Goal: Task Accomplishment & Management: Use online tool/utility

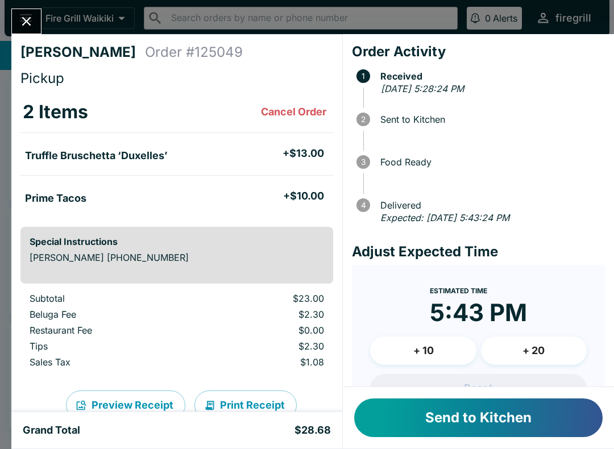
click at [474, 415] on button "Send to Kitchen" at bounding box center [478, 418] width 248 height 39
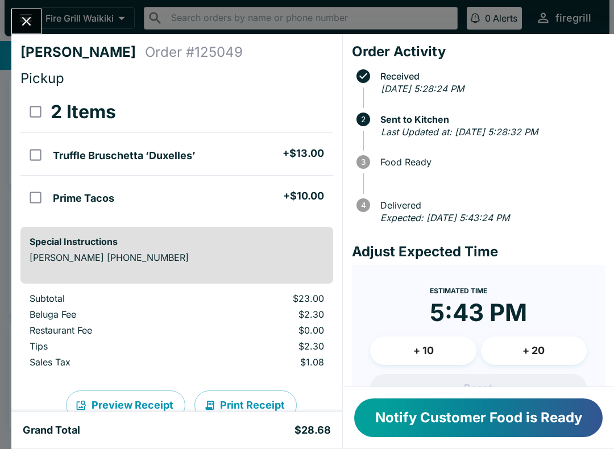
click at [553, 416] on button "Notify Customer Food is Ready" at bounding box center [478, 418] width 248 height 39
click at [28, 23] on icon "Close" at bounding box center [26, 21] width 9 height 9
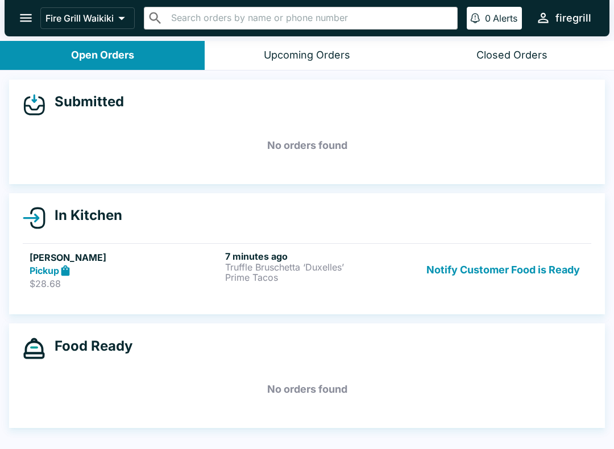
click at [463, 271] on button "Notify Customer Food is Ready" at bounding box center [503, 270] width 163 height 39
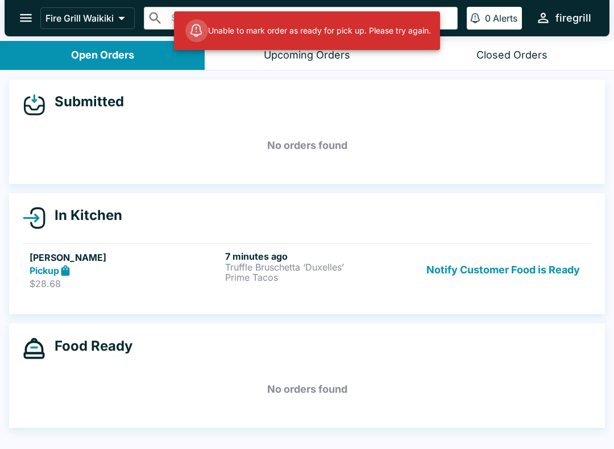
click at [496, 264] on button "Notify Customer Food is Ready" at bounding box center [503, 270] width 163 height 39
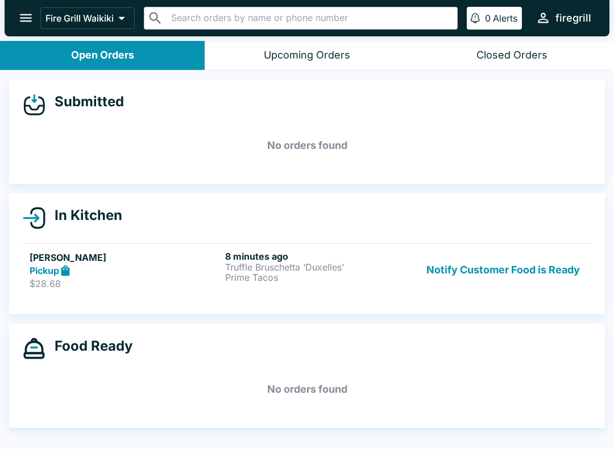
click at [570, 269] on button "Notify Customer Food is Ready" at bounding box center [503, 270] width 163 height 39
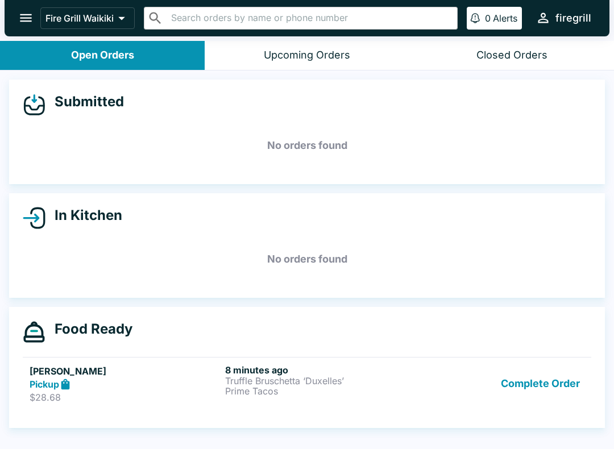
click at [315, 59] on div "Upcoming Orders" at bounding box center [307, 55] width 86 height 13
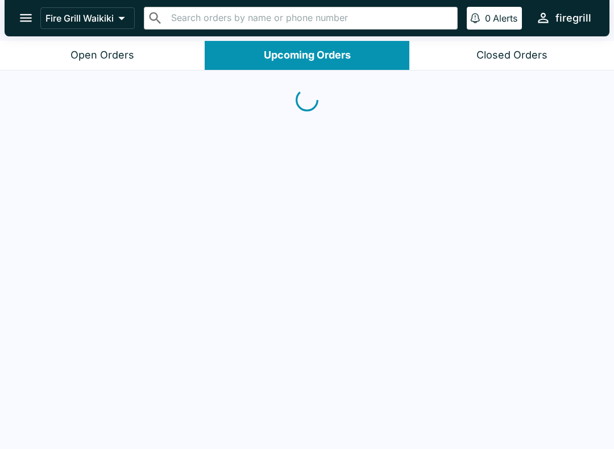
click at [525, 59] on div "Closed Orders" at bounding box center [511, 55] width 71 height 13
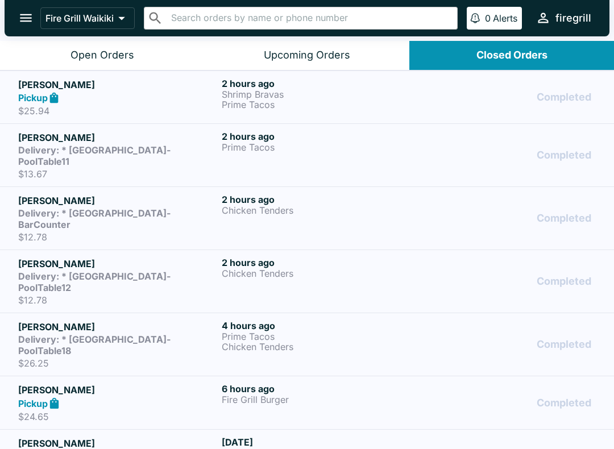
click at [121, 55] on div "Open Orders" at bounding box center [102, 55] width 64 height 13
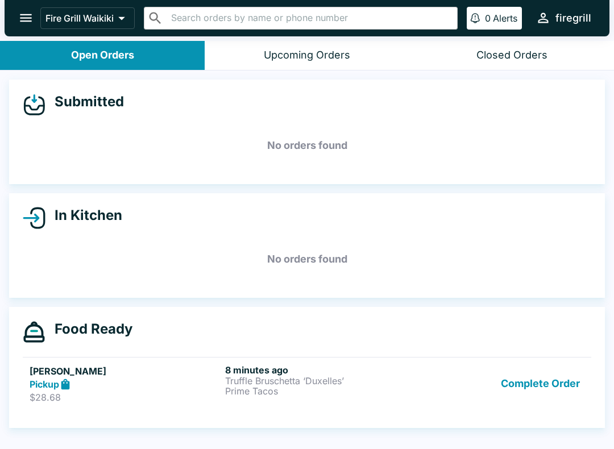
click at [67, 398] on p "$28.68" at bounding box center [125, 397] width 191 height 11
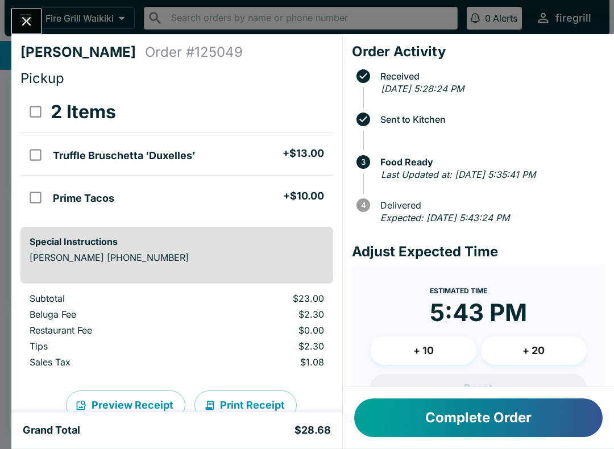
click at [457, 413] on button "Complete Order" at bounding box center [478, 418] width 248 height 39
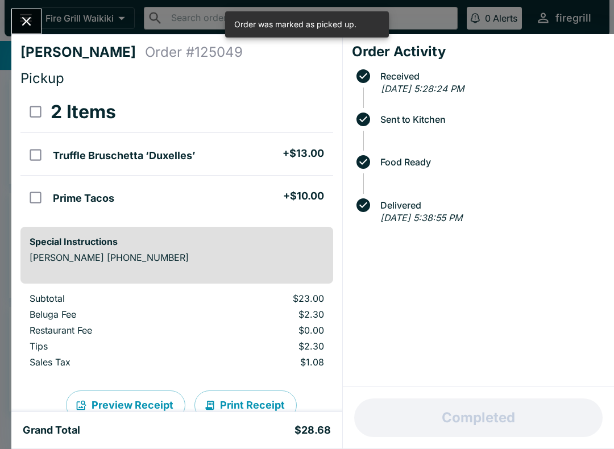
click at [29, 23] on icon "Close" at bounding box center [26, 21] width 9 height 9
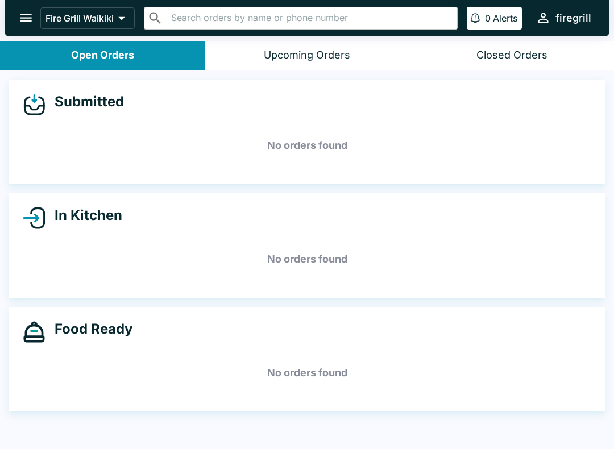
click at [529, 59] on div "Closed Orders" at bounding box center [511, 55] width 71 height 13
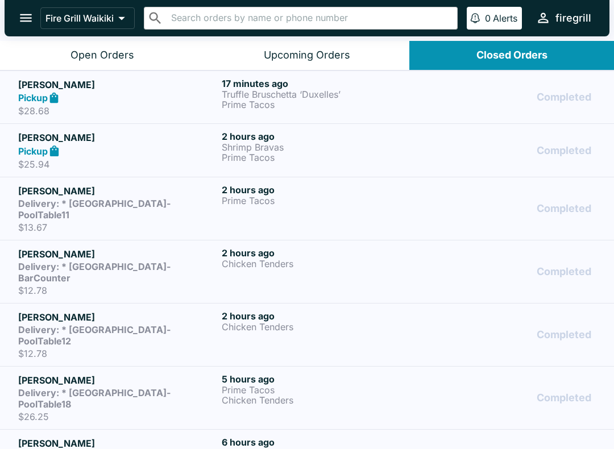
click at [111, 51] on div "Open Orders" at bounding box center [102, 55] width 64 height 13
